Goal: Download file/media

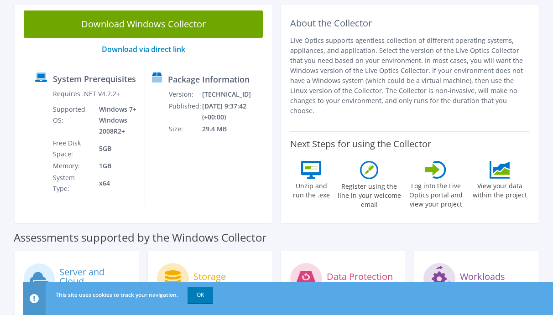
scroll to position [46, 0]
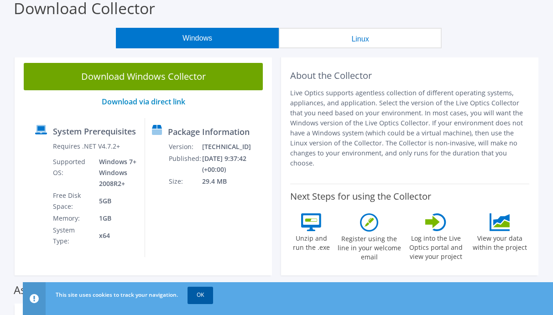
click at [203, 296] on link "OK" at bounding box center [200, 295] width 26 height 16
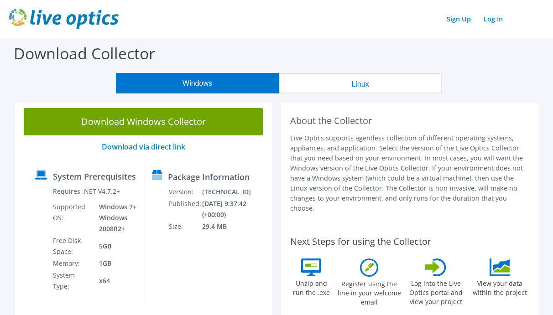
scroll to position [0, 0]
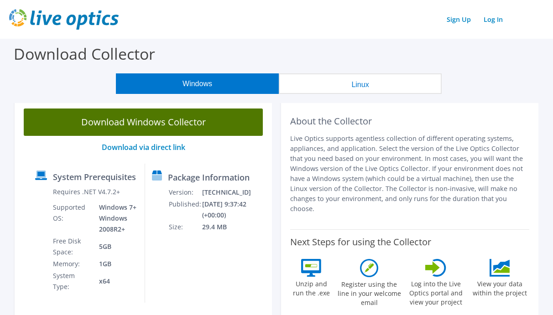
click at [199, 125] on link "Download Windows Collector" at bounding box center [143, 122] width 239 height 27
click at [167, 118] on link "Download Windows Collector" at bounding box center [143, 122] width 239 height 27
